Goal: Find specific page/section: Find specific page/section

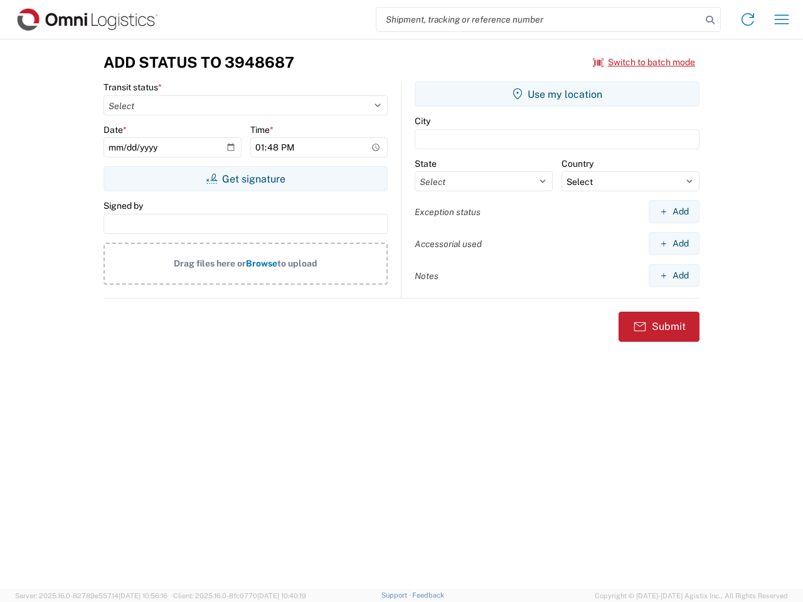
click at [539, 19] on input "search" at bounding box center [538, 20] width 325 height 24
click at [710, 20] on icon at bounding box center [710, 20] width 18 height 18
click at [747, 19] on icon at bounding box center [747, 19] width 20 height 20
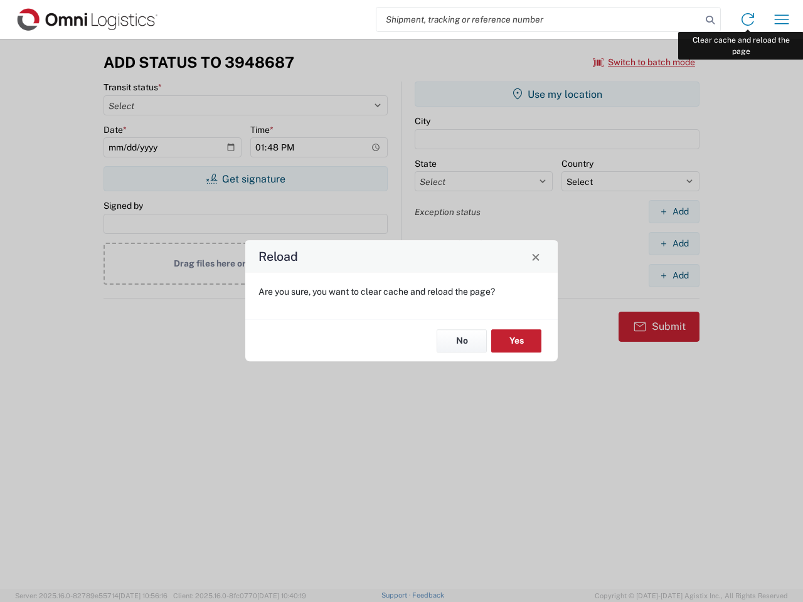
click at [781, 19] on div "Reload Are you sure, you want to clear cache and reload the page? No Yes" at bounding box center [401, 301] width 803 height 602
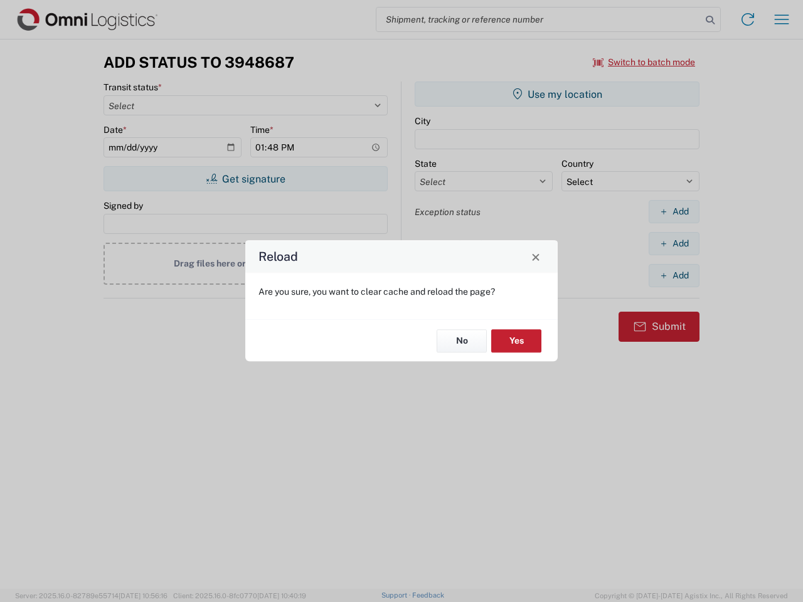
click at [644, 62] on div "Reload Are you sure, you want to clear cache and reload the page? No Yes" at bounding box center [401, 301] width 803 height 602
click at [245, 179] on div "Reload Are you sure, you want to clear cache and reload the page? No Yes" at bounding box center [401, 301] width 803 height 602
click at [557, 94] on div "Reload Are you sure, you want to clear cache and reload the page? No Yes" at bounding box center [401, 301] width 803 height 602
click at [673, 211] on div "Reload Are you sure, you want to clear cache and reload the page? No Yes" at bounding box center [401, 301] width 803 height 602
click at [673, 243] on div "Reload Are you sure, you want to clear cache and reload the page? No Yes" at bounding box center [401, 301] width 803 height 602
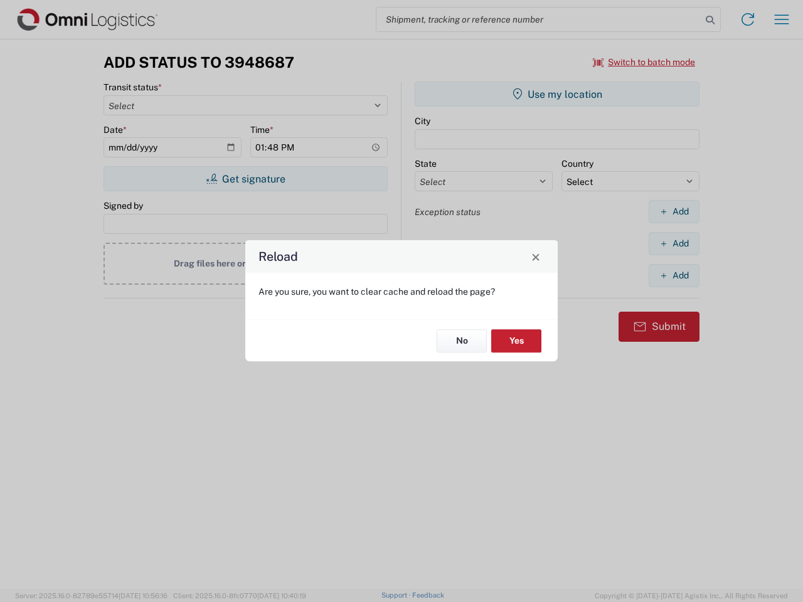
click at [673, 275] on div "Reload Are you sure, you want to clear cache and reload the page? No Yes" at bounding box center [401, 301] width 803 height 602
